Goal: Task Accomplishment & Management: Complete application form

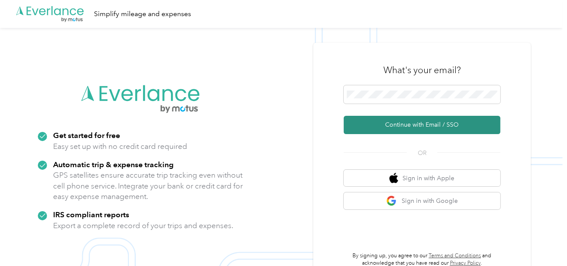
click at [391, 121] on button "Continue with Email / SSO" at bounding box center [422, 125] width 157 height 18
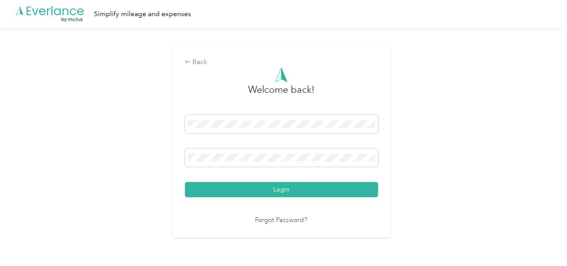
click at [296, 180] on div "Login" at bounding box center [281, 156] width 193 height 82
drag, startPoint x: 298, startPoint y: 183, endPoint x: 345, endPoint y: 177, distance: 47.0
click at [301, 183] on button "Login" at bounding box center [281, 189] width 193 height 15
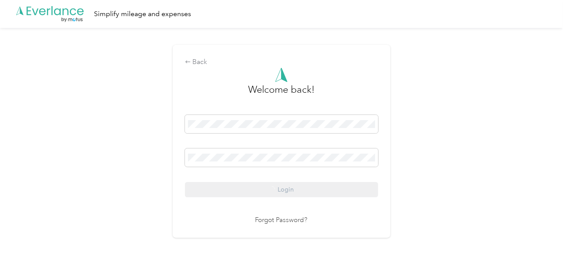
drag, startPoint x: 453, startPoint y: 156, endPoint x: 553, endPoint y: 175, distance: 102.0
click at [455, 156] on div "Back Welcome back! Login Forgot Password?" at bounding box center [281, 145] width 563 height 234
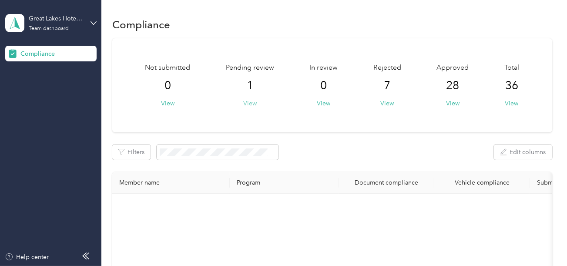
click at [251, 106] on button "View" at bounding box center [249, 103] width 13 height 9
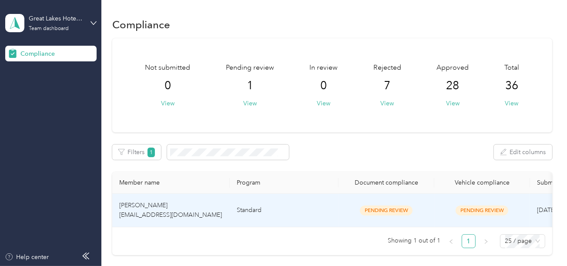
click at [293, 206] on td "Standard" at bounding box center [284, 211] width 109 height 34
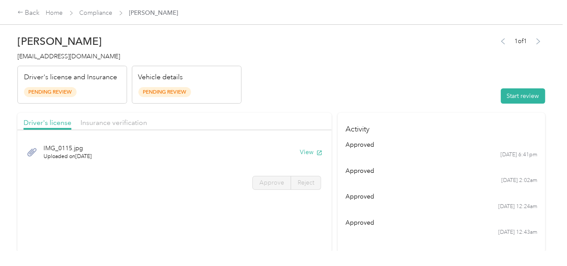
click at [382, 83] on header "[PERSON_NAME] [EMAIL_ADDRESS][DOMAIN_NAME] Driver's license and Insurance Pendi…" at bounding box center [281, 66] width 528 height 73
drag, startPoint x: 504, startPoint y: 102, endPoint x: 512, endPoint y: 104, distance: 7.9
click at [501, 96] on button "Start review" at bounding box center [523, 95] width 44 height 15
drag, startPoint x: 297, startPoint y: 82, endPoint x: 286, endPoint y: 135, distance: 53.8
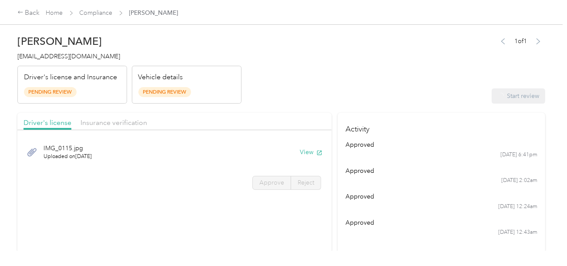
click at [296, 83] on header "[PERSON_NAME] [EMAIL_ADDRESS][DOMAIN_NAME] Driver's license and Insurance Pendi…" at bounding box center [281, 66] width 528 height 73
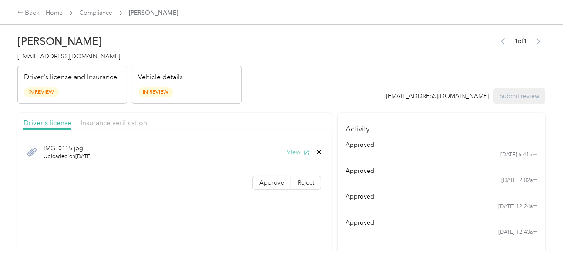
click at [303, 151] on icon "button" at bounding box center [306, 153] width 6 height 6
click at [264, 176] on label "Approve" at bounding box center [271, 183] width 39 height 14
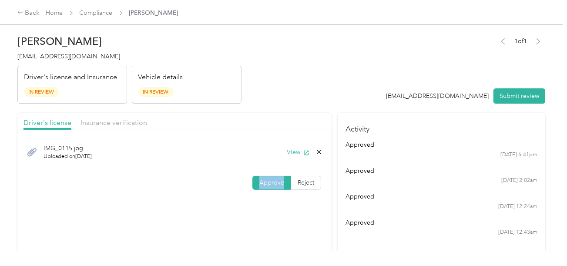
click at [265, 176] on label "Approve" at bounding box center [271, 183] width 39 height 14
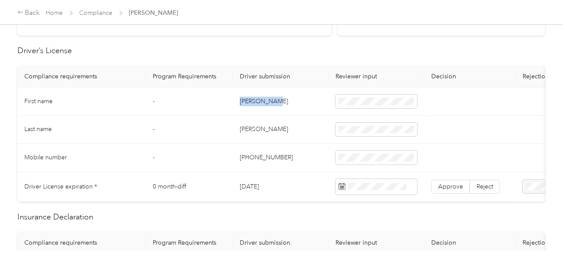
copy td "[PERSON_NAME]"
drag, startPoint x: 240, startPoint y: 102, endPoint x: 330, endPoint y: 105, distance: 90.1
click at [299, 105] on td "[PERSON_NAME]" at bounding box center [281, 101] width 96 height 28
click at [246, 128] on td "[PERSON_NAME]" at bounding box center [281, 130] width 96 height 28
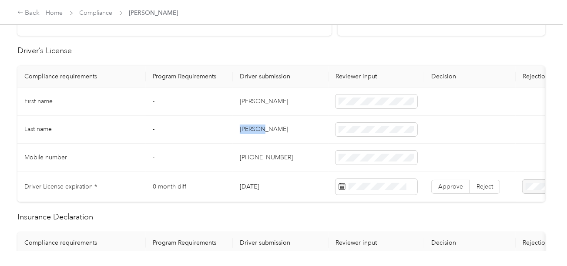
copy td "[PERSON_NAME]"
click at [299, 140] on td "[PERSON_NAME]" at bounding box center [281, 130] width 96 height 28
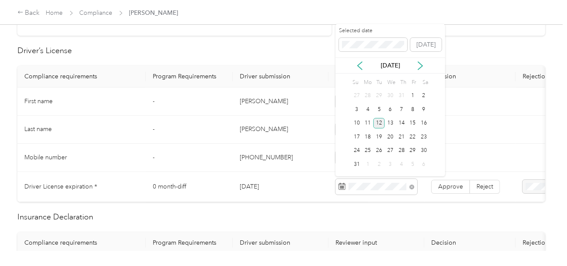
click at [375, 120] on div "12" at bounding box center [378, 123] width 11 height 11
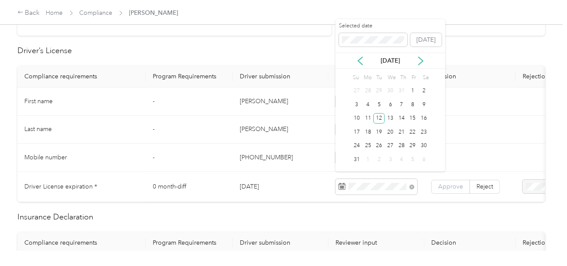
click at [450, 184] on span "Approve" at bounding box center [450, 186] width 25 height 7
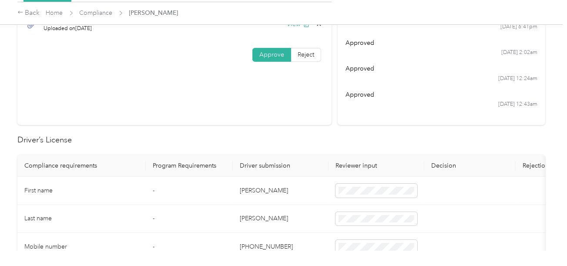
scroll to position [0, 0]
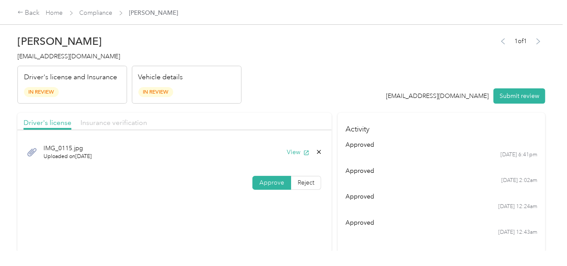
click at [123, 120] on span "Insurance verification" at bounding box center [113, 122] width 67 height 8
drag, startPoint x: 320, startPoint y: 116, endPoint x: 318, endPoint y: 131, distance: 14.9
click at [320, 116] on div "Driver's license Insurance verification" at bounding box center [174, 121] width 314 height 17
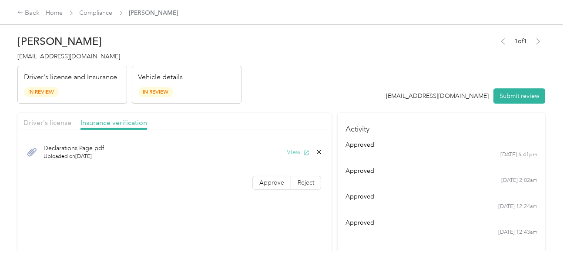
click at [298, 149] on button "View" at bounding box center [298, 151] width 23 height 9
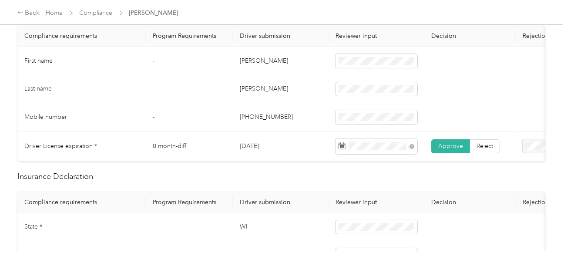
scroll to position [348, 0]
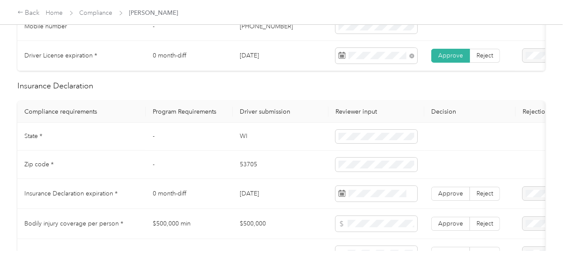
click at [245, 140] on td "WI" at bounding box center [281, 137] width 96 height 28
copy td "WI"
click at [361, 144] on span at bounding box center [376, 137] width 82 height 14
click at [255, 170] on td "53705" at bounding box center [281, 165] width 96 height 28
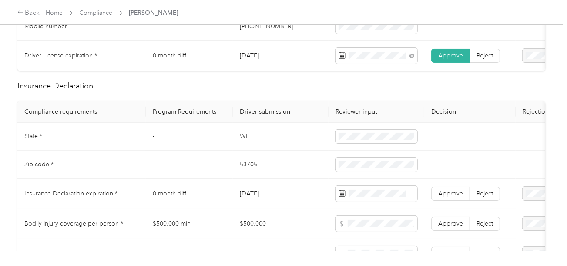
click at [255, 170] on td "53705" at bounding box center [281, 165] width 96 height 28
copy td "53705"
click at [279, 184] on td "[DATE]" at bounding box center [281, 194] width 96 height 30
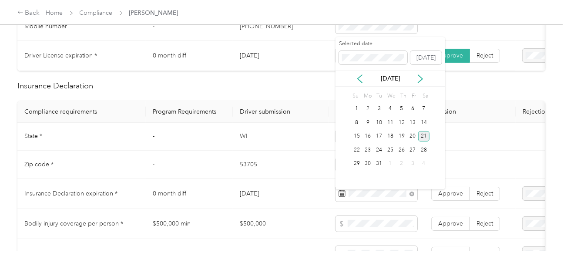
click at [424, 135] on div "21" at bounding box center [423, 136] width 11 height 11
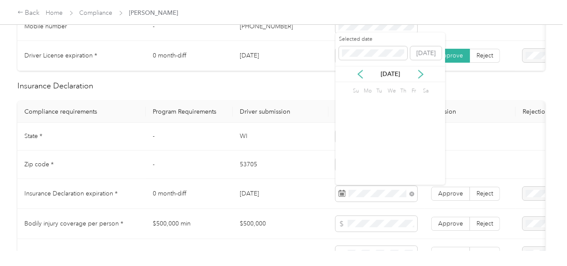
click at [455, 209] on td "Approve Reject" at bounding box center [469, 194] width 91 height 30
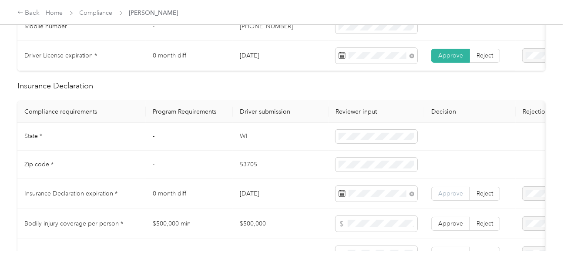
drag, startPoint x: 453, startPoint y: 200, endPoint x: 241, endPoint y: 174, distance: 213.8
click at [452, 197] on span "Approve" at bounding box center [450, 193] width 25 height 7
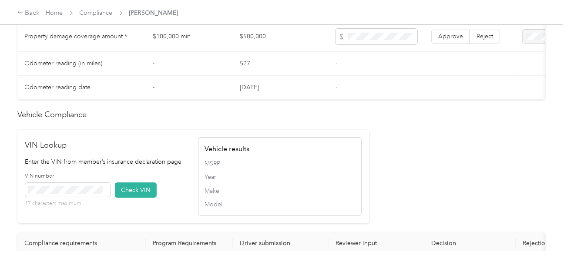
scroll to position [696, 0]
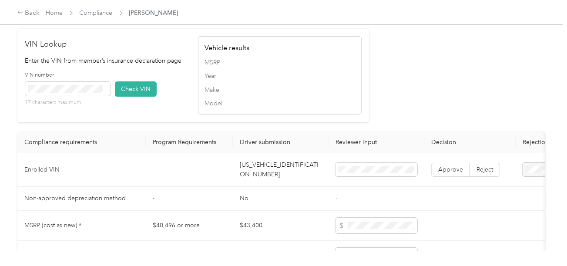
click at [281, 183] on td "[US_VEHICLE_IDENTIFICATION_NUMBER]" at bounding box center [281, 170] width 96 height 34
click at [281, 184] on td "[US_VEHICLE_IDENTIFICATION_NUMBER]" at bounding box center [281, 170] width 96 height 34
copy td "[US_VEHICLE_IDENTIFICATION_NUMBER]"
click at [81, 94] on span at bounding box center [67, 89] width 85 height 14
click at [129, 97] on button "Check VIN" at bounding box center [136, 88] width 42 height 15
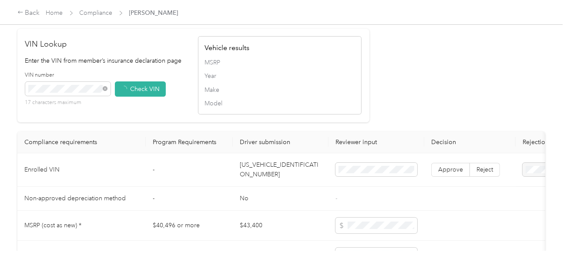
drag, startPoint x: 383, startPoint y: 112, endPoint x: 433, endPoint y: 190, distance: 92.4
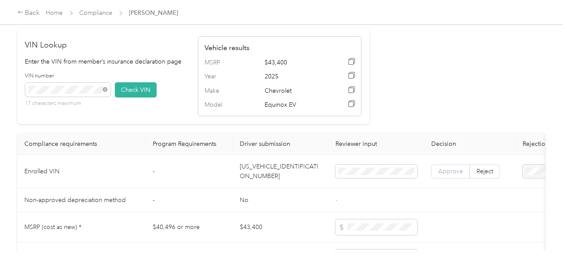
click at [445, 175] on span "Approve" at bounding box center [450, 171] width 25 height 7
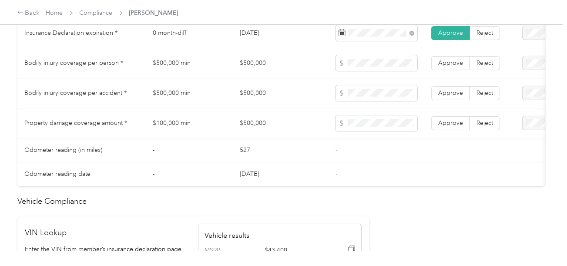
scroll to position [504, 0]
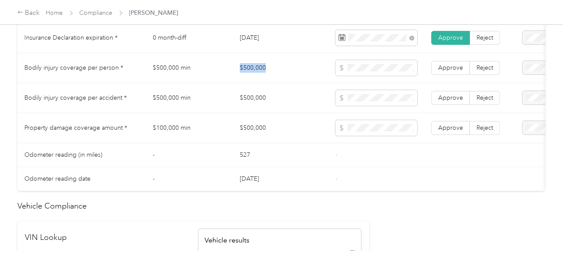
copy tr "$500,000"
drag, startPoint x: 231, startPoint y: 64, endPoint x: 334, endPoint y: 71, distance: 103.4
click at [283, 70] on tr "Bodily injury coverage per person * $500,000 min $500,000 Approve Reject" at bounding box center [323, 68] width 613 height 30
click at [369, 136] on span at bounding box center [376, 128] width 82 height 16
click at [368, 151] on td "-" at bounding box center [376, 155] width 96 height 24
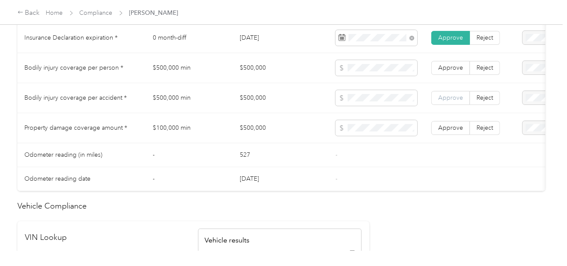
drag, startPoint x: 440, startPoint y: 131, endPoint x: 449, endPoint y: 108, distance: 24.2
click at [441, 130] on span "Approve" at bounding box center [450, 127] width 25 height 7
click at [449, 94] on td "Approve Reject" at bounding box center [469, 98] width 91 height 30
click at [446, 71] on span "Approve" at bounding box center [450, 67] width 25 height 7
click at [444, 101] on span "Approve" at bounding box center [450, 97] width 25 height 7
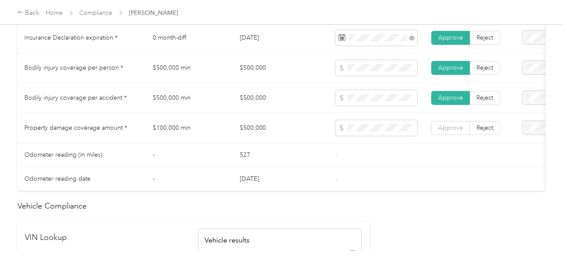
click at [450, 135] on label "Approve" at bounding box center [450, 128] width 39 height 14
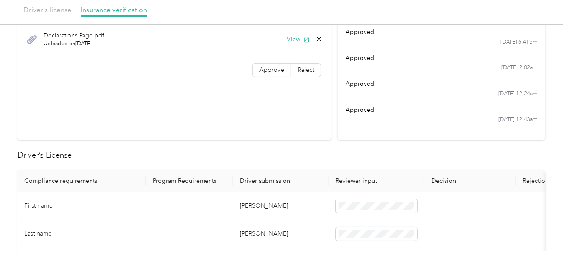
scroll to position [0, 0]
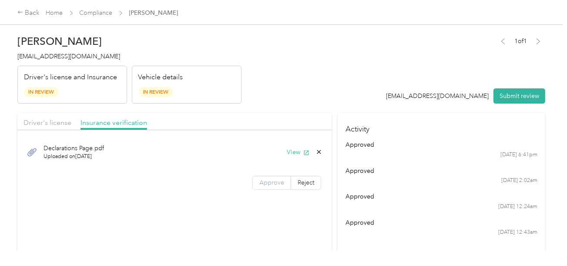
click at [268, 176] on label "Approve" at bounding box center [271, 183] width 39 height 14
click at [346, 72] on header "[PERSON_NAME] [EMAIL_ADDRESS][DOMAIN_NAME] Driver's license and Insurance In Re…" at bounding box center [281, 66] width 528 height 73
click at [538, 93] on button "Submit review" at bounding box center [519, 95] width 52 height 15
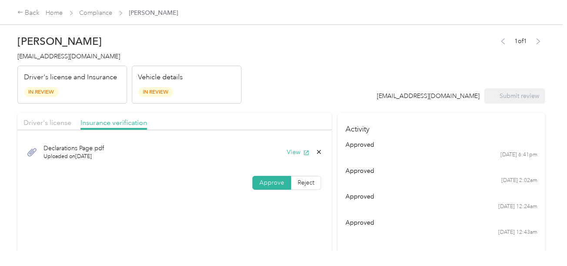
drag, startPoint x: 249, startPoint y: 67, endPoint x: 24, endPoint y: 54, distance: 224.8
click at [242, 67] on header "[PERSON_NAME] [EMAIL_ADDRESS][DOMAIN_NAME] Driver's license and Insurance In Re…" at bounding box center [281, 66] width 528 height 73
click at [21, 54] on span "[EMAIL_ADDRESS][DOMAIN_NAME]" at bounding box center [68, 56] width 103 height 7
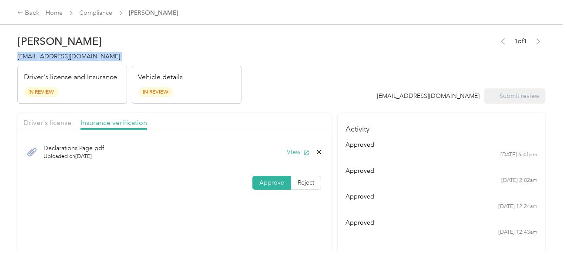
click at [21, 54] on span "[EMAIL_ADDRESS][DOMAIN_NAME]" at bounding box center [68, 56] width 103 height 7
copy span "[EMAIL_ADDRESS][DOMAIN_NAME]"
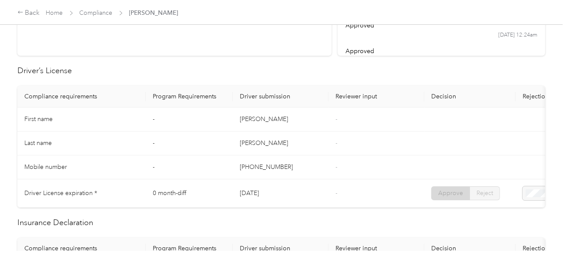
scroll to position [87, 0]
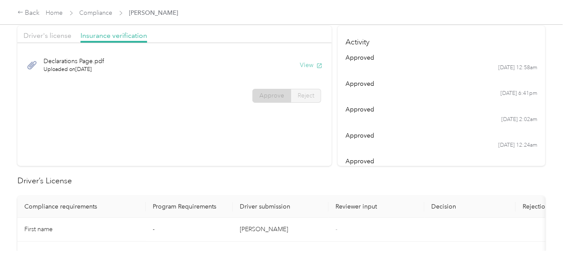
click at [300, 65] on button "View" at bounding box center [311, 64] width 23 height 9
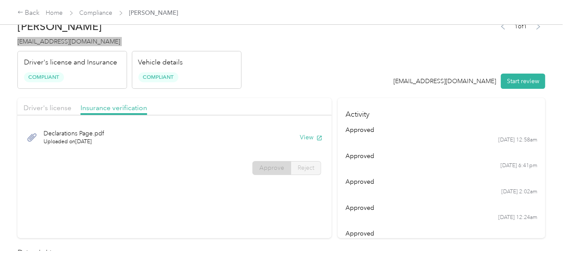
scroll to position [0, 0]
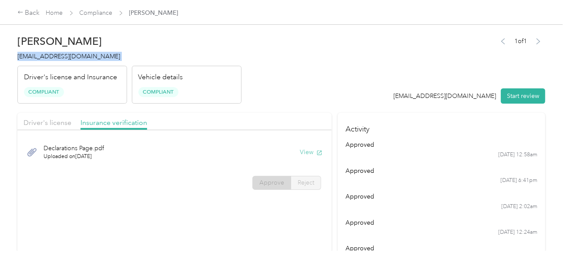
click at [303, 152] on button "View" at bounding box center [311, 151] width 23 height 9
click at [371, 37] on header "[PERSON_NAME] [EMAIL_ADDRESS][DOMAIN_NAME] Driver's license and Insurance Compl…" at bounding box center [281, 66] width 528 height 73
click at [107, 10] on link "Compliance" at bounding box center [96, 12] width 33 height 7
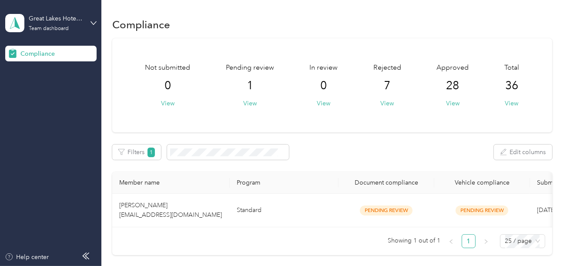
click at [73, 13] on div "Great Lakes Hotel Supply Co. Team dashboard" at bounding box center [50, 23] width 91 height 30
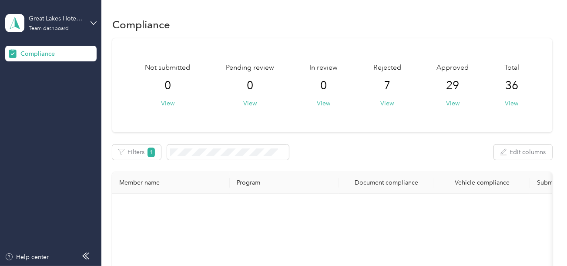
click at [40, 90] on div "Log out" at bounding box center [30, 91] width 34 height 9
